Goal: Use online tool/utility: Utilize a website feature to perform a specific function

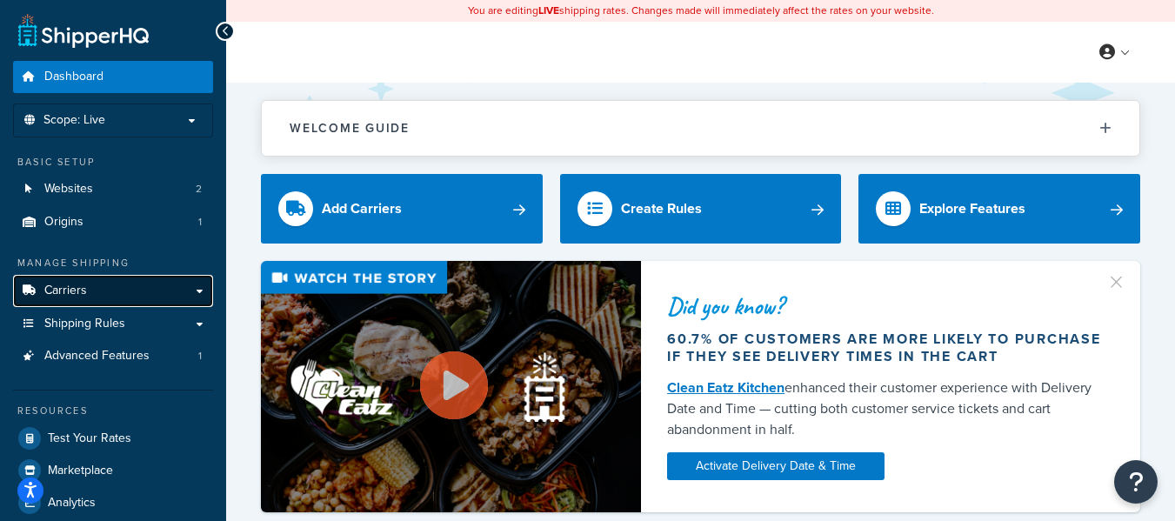
click at [65, 293] on span "Carriers" at bounding box center [65, 291] width 43 height 15
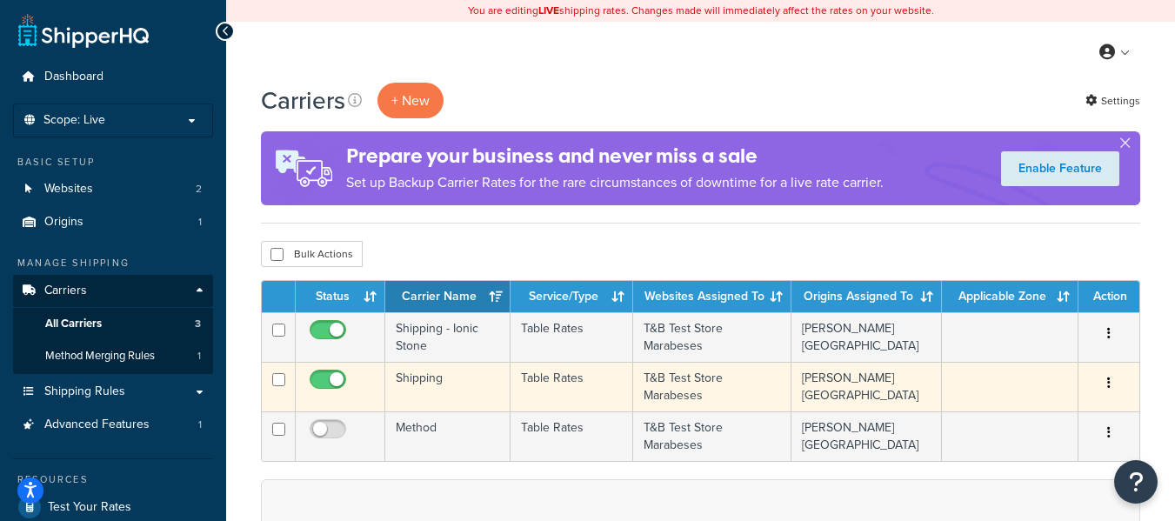
click at [478, 386] on td "Shipping" at bounding box center [447, 387] width 125 height 50
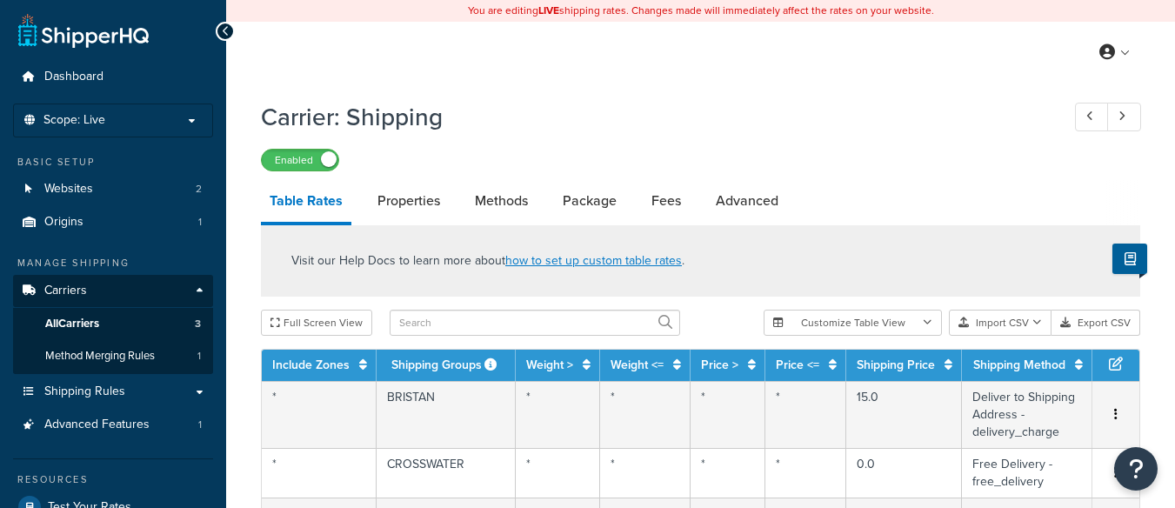
select select "25"
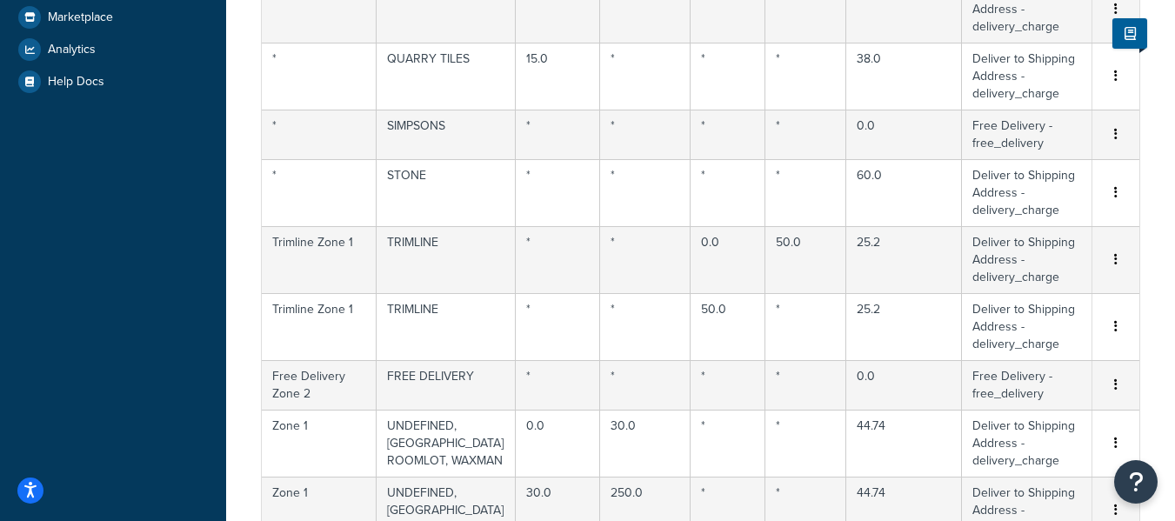
scroll to position [87, 0]
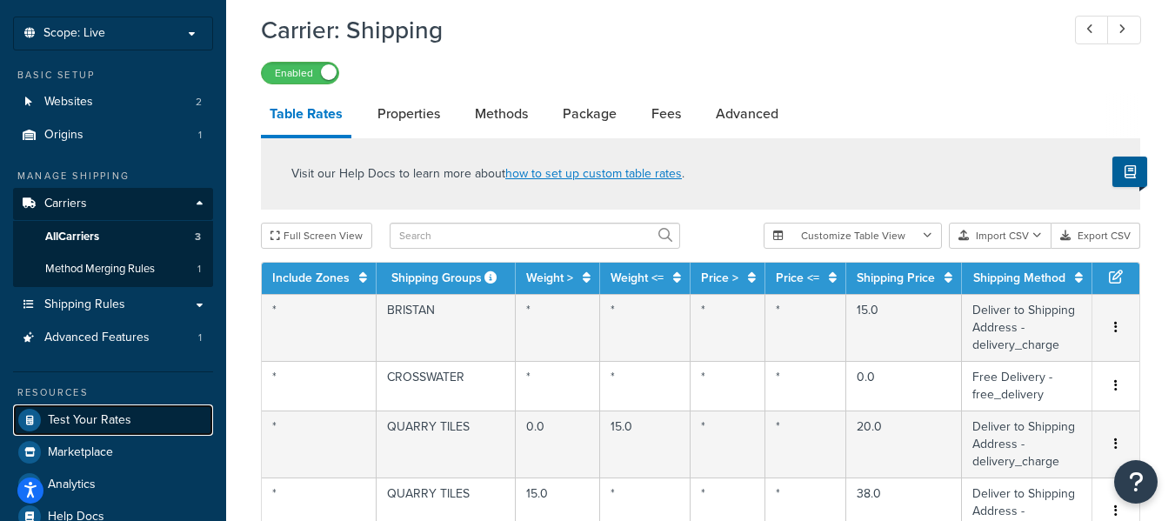
click at [106, 421] on span "Test Your Rates" at bounding box center [90, 420] width 84 height 15
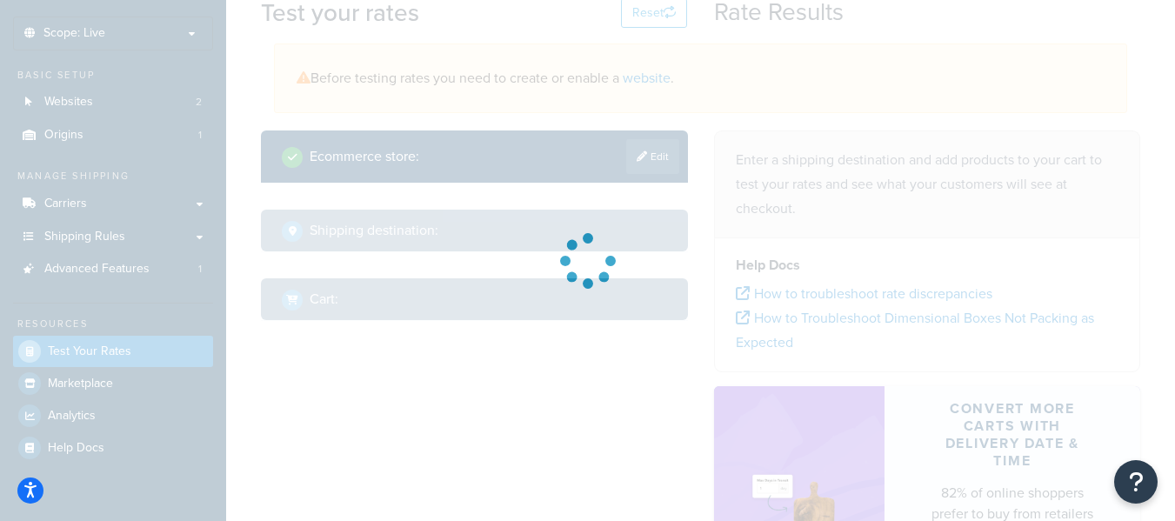
select select "[GEOGRAPHIC_DATA]"
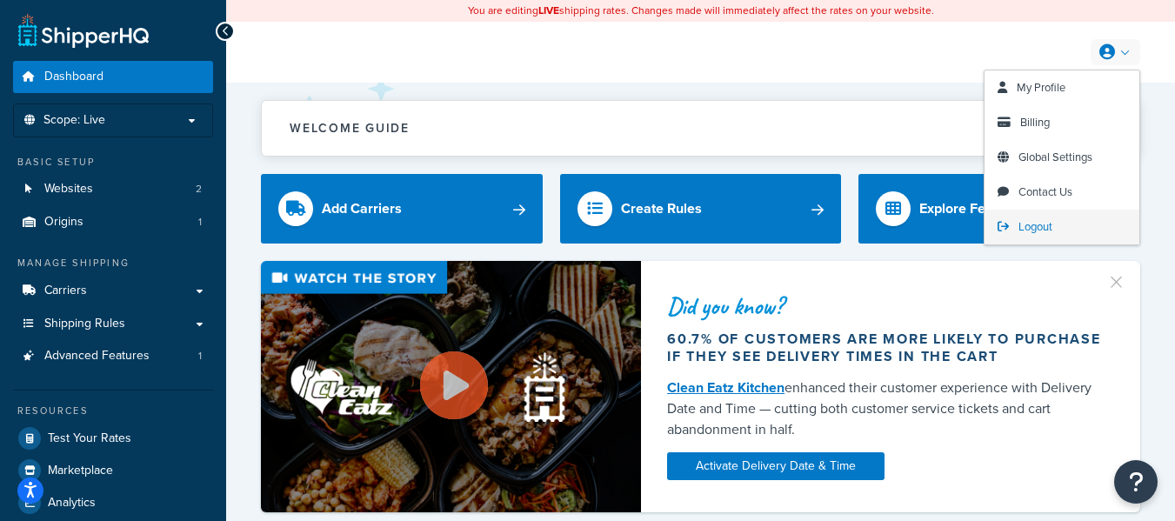
click at [1046, 229] on span "Logout" at bounding box center [1036, 226] width 34 height 17
